Goal: Complete application form: Complete application form

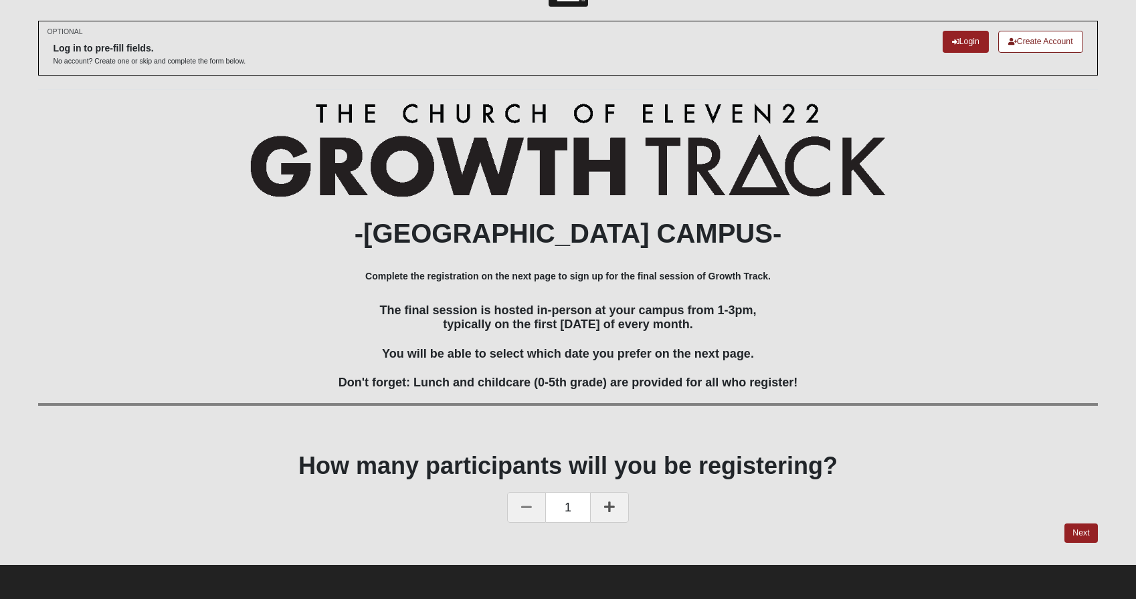
scroll to position [51, 0]
click at [1082, 533] on link "Next" at bounding box center [1080, 533] width 33 height 19
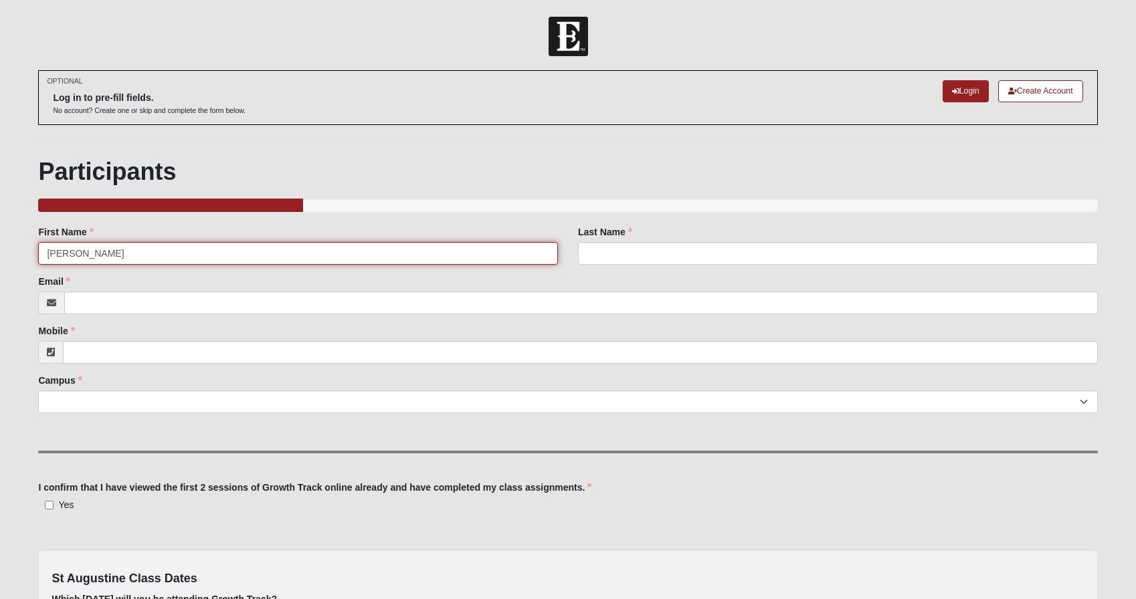
type input "[PERSON_NAME]"
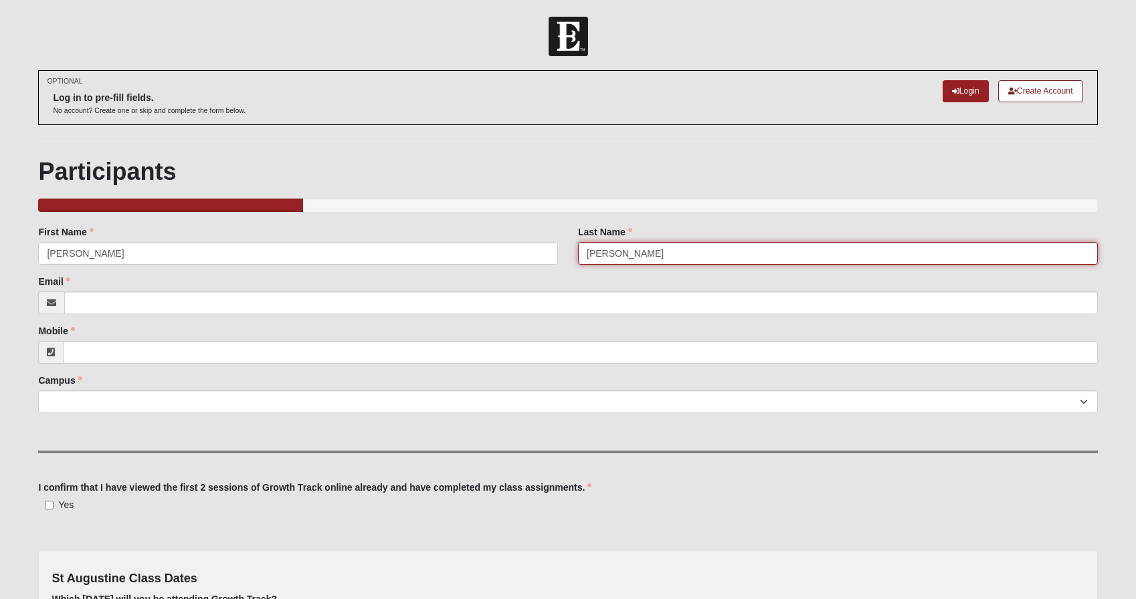
type input "[PERSON_NAME]"
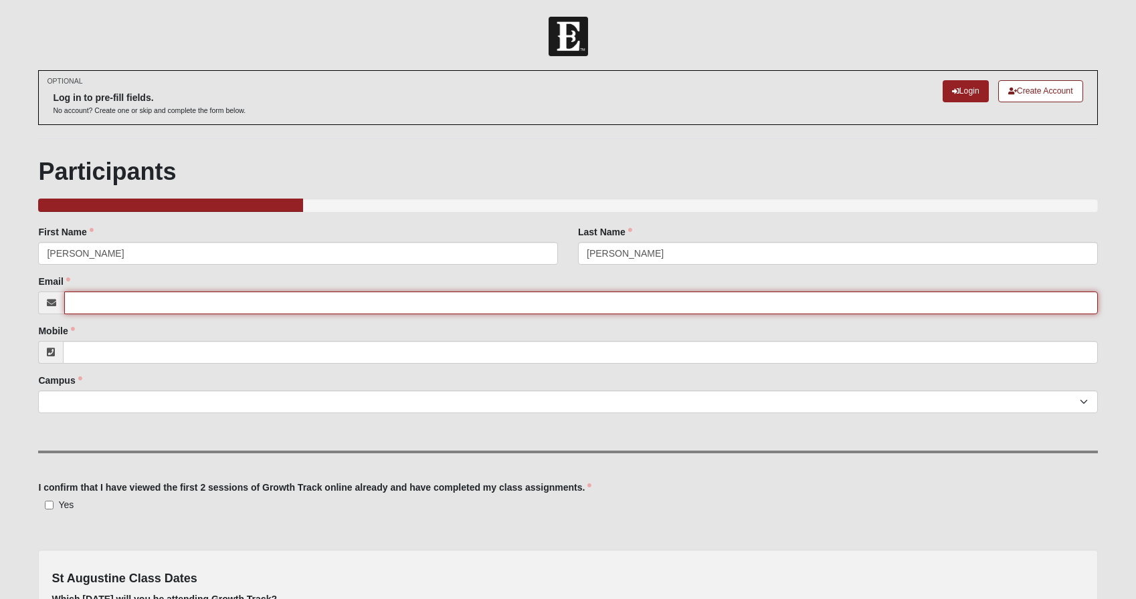
type input "[EMAIL_ADDRESS][DOMAIN_NAME]"
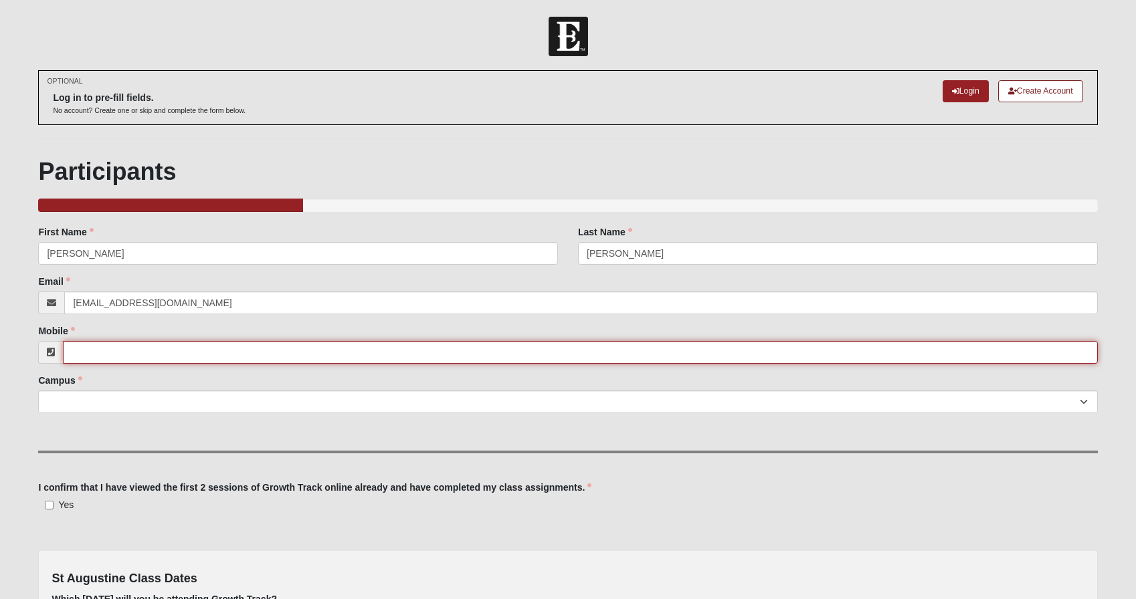
click at [245, 364] on input "Mobile" at bounding box center [580, 352] width 1034 height 23
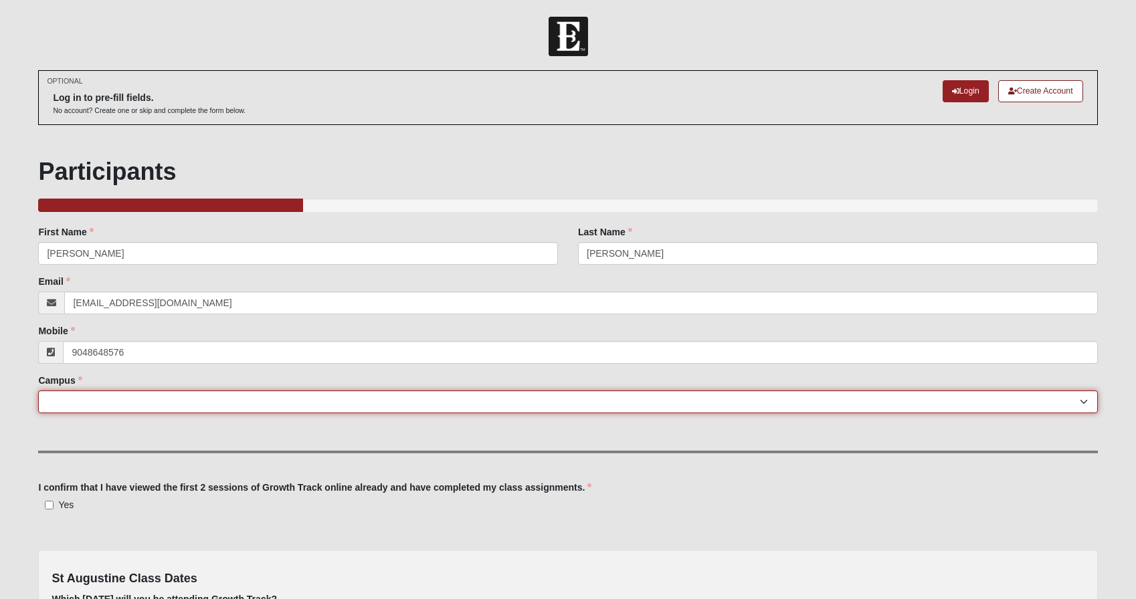
type input "[PHONE_NUMBER]"
select select "19"
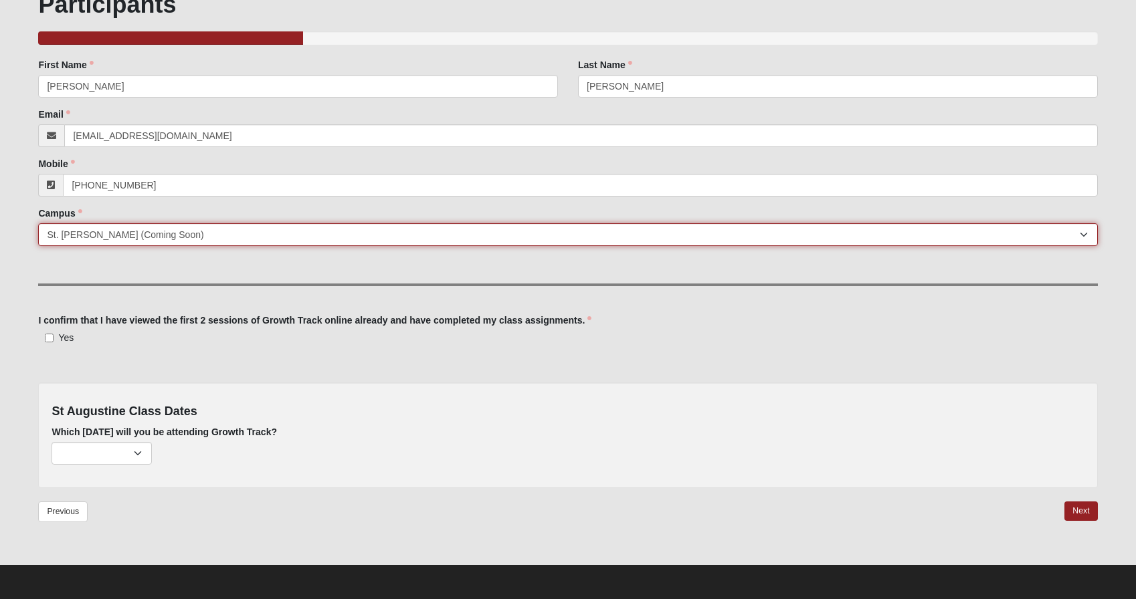
scroll to position [189, 0]
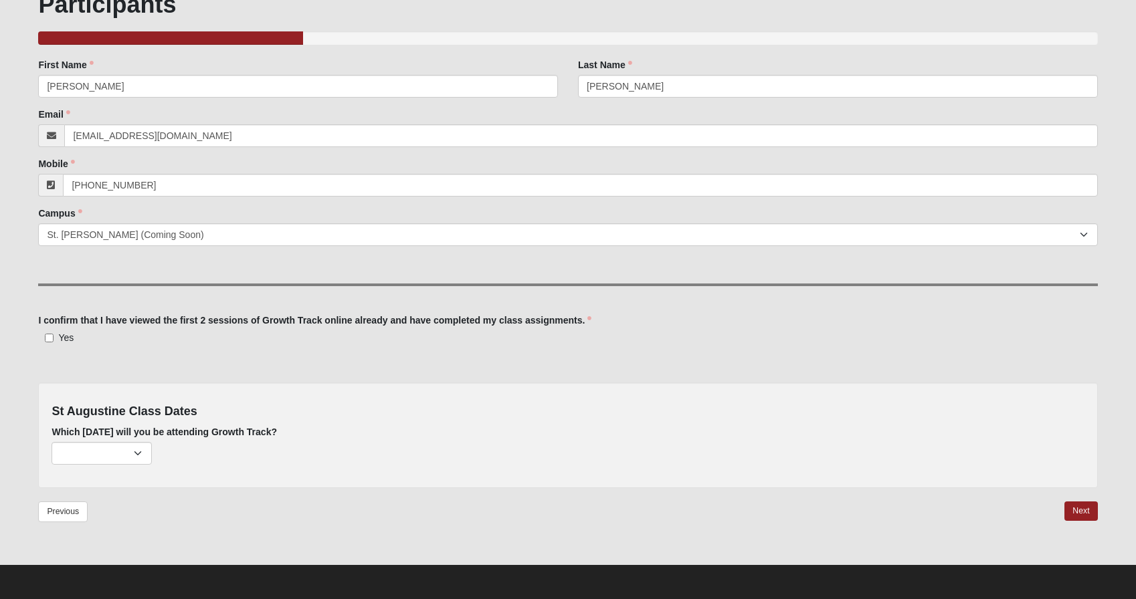
click at [50, 338] on input "Yes" at bounding box center [49, 338] width 9 height 9
checkbox input "true"
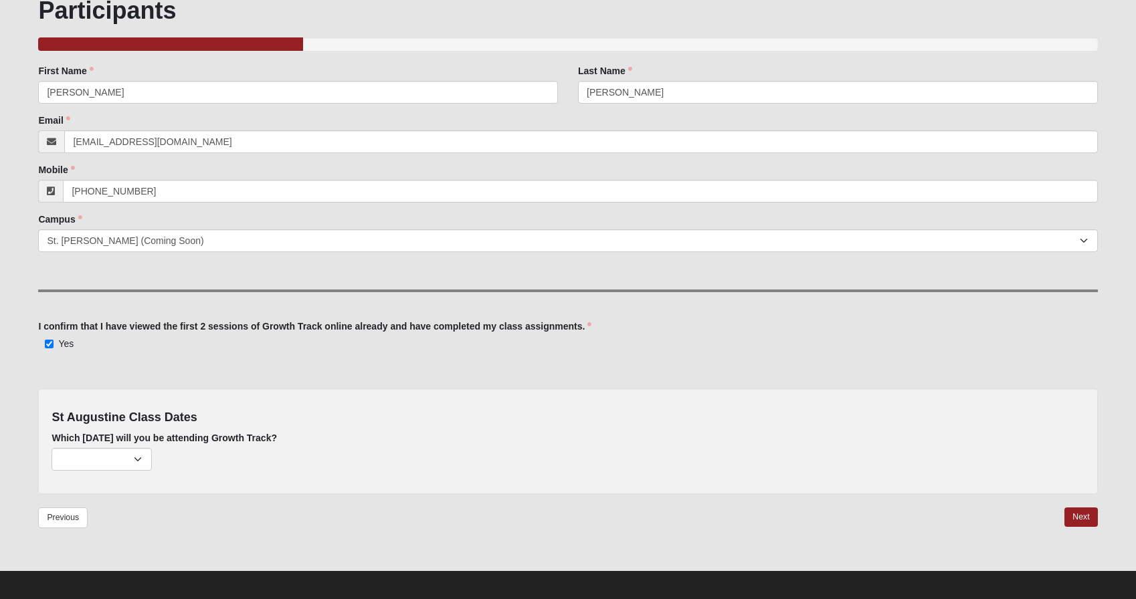
scroll to position [157, 0]
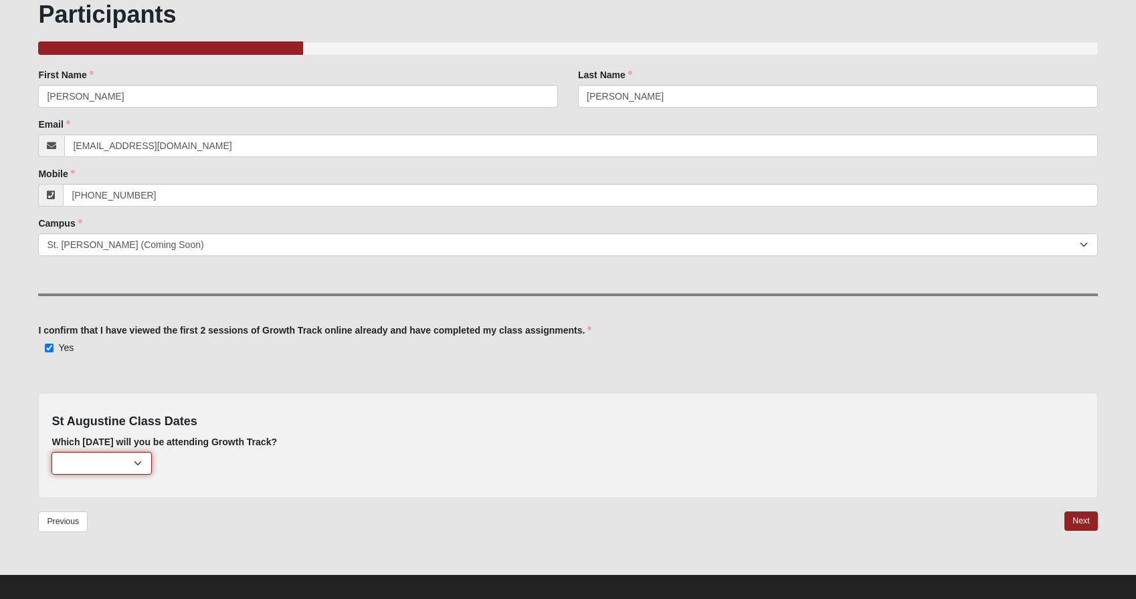
select select "844"
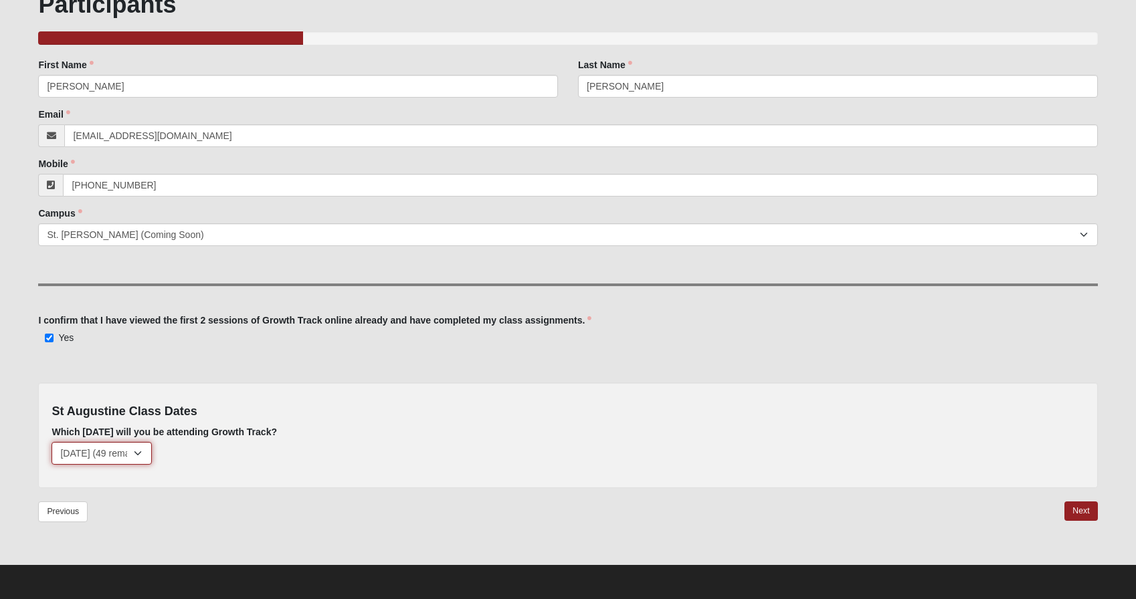
scroll to position [189, 0]
click at [48, 340] on input "Yes" at bounding box center [49, 338] width 9 height 9
click at [1085, 514] on link "Next" at bounding box center [1080, 511] width 33 height 19
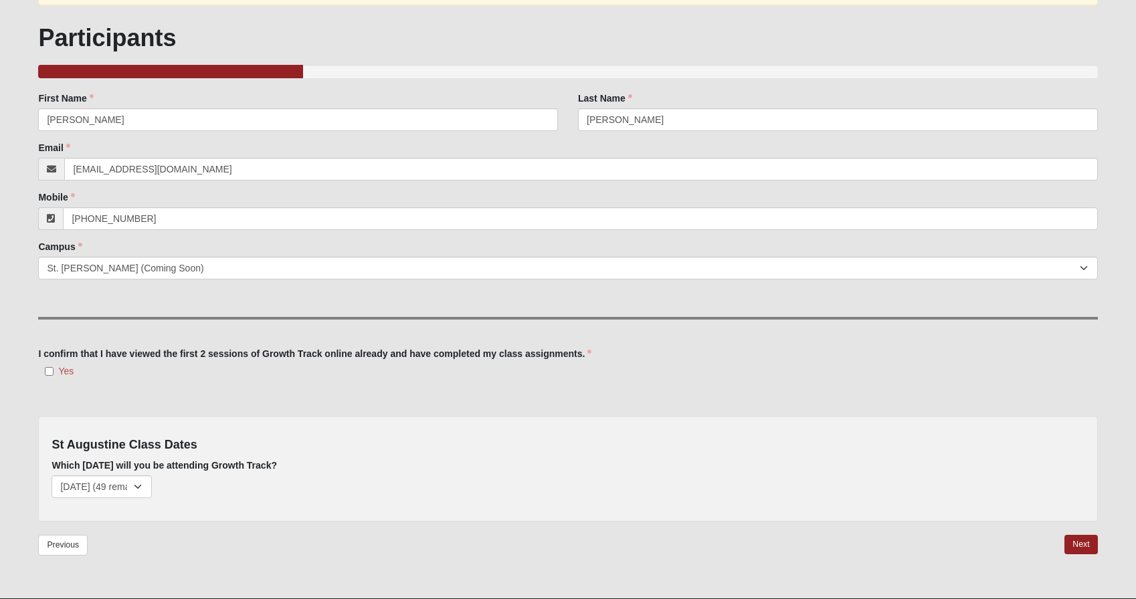
scroll to position [205, 0]
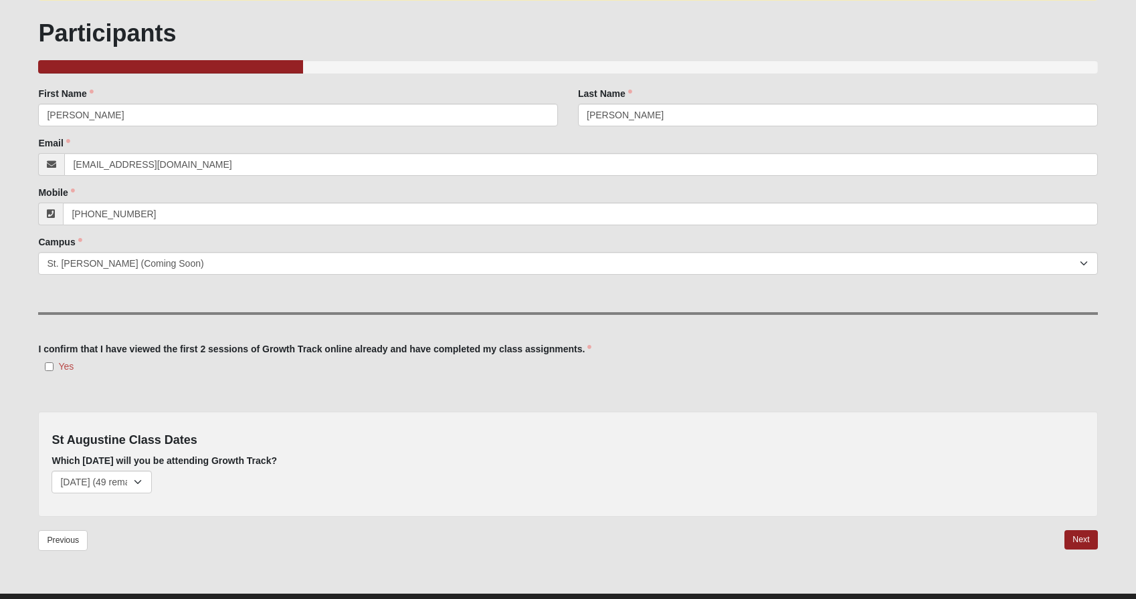
click at [50, 371] on input "Yes" at bounding box center [49, 366] width 9 height 9
checkbox input "true"
click at [1089, 550] on link "Next" at bounding box center [1080, 539] width 33 height 19
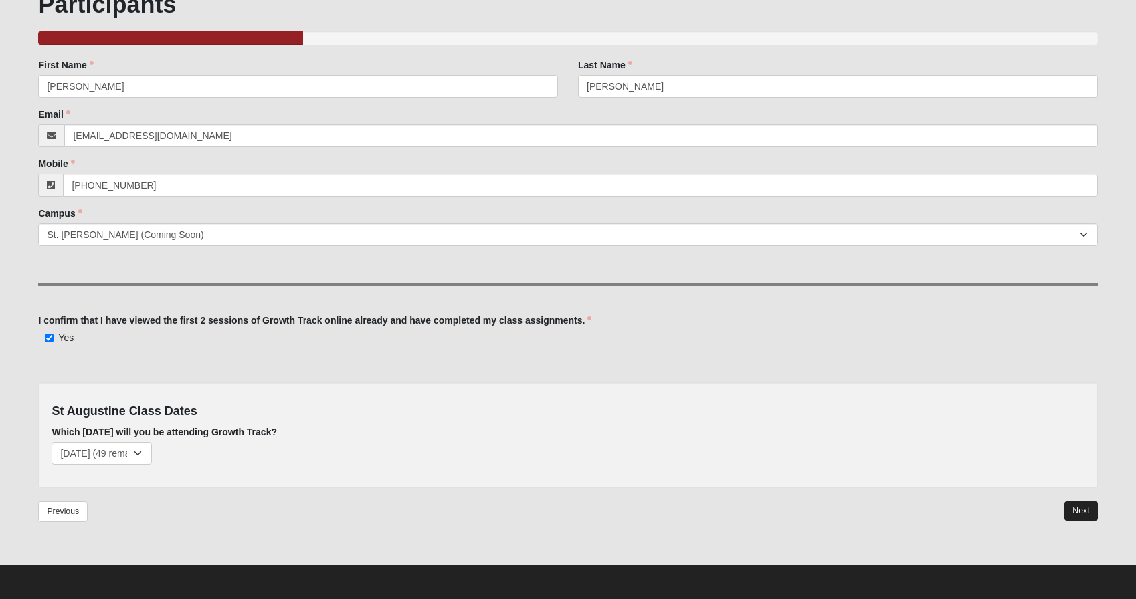
scroll to position [189, 0]
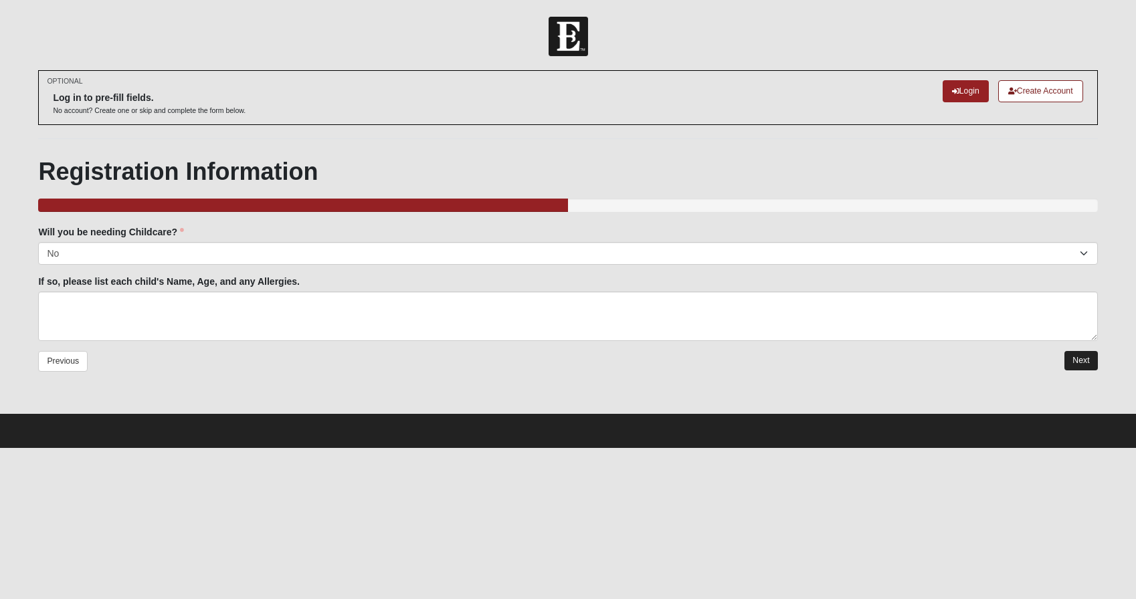
click at [1078, 366] on link "Next" at bounding box center [1080, 360] width 33 height 19
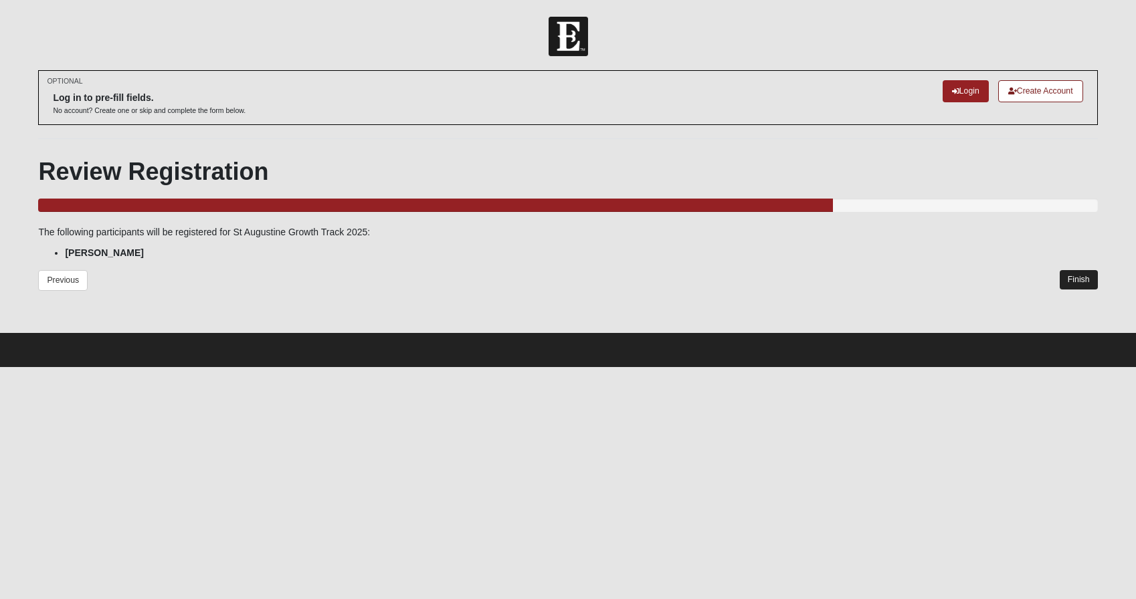
click at [1075, 280] on link "Finish" at bounding box center [1078, 279] width 38 height 19
